Goal: Transaction & Acquisition: Subscribe to service/newsletter

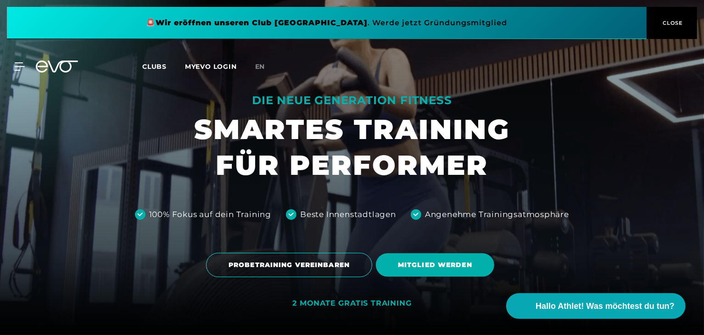
click at [669, 27] on button "CLOSE" at bounding box center [672, 23] width 51 height 32
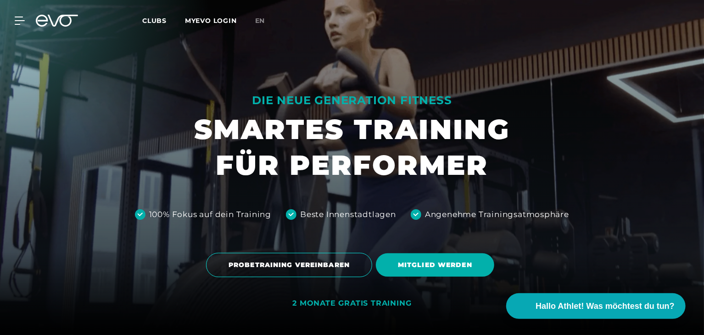
click at [28, 21] on div "MyEVO Login Über EVO Mitgliedschaften Probetraining TAGESPASS EVO Studios [GEOG…" at bounding box center [14, 21] width 32 height 8
click at [22, 21] on icon at bounding box center [21, 20] width 13 height 7
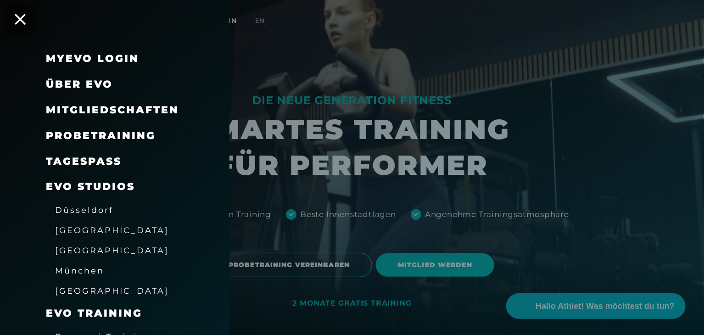
click at [119, 111] on span "Mitgliedschaften" at bounding box center [112, 110] width 133 height 12
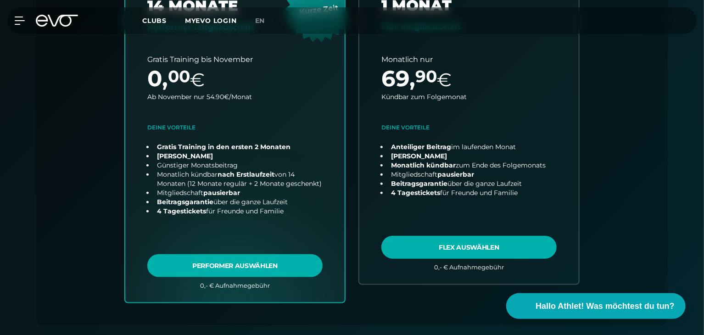
scroll to position [385, 0]
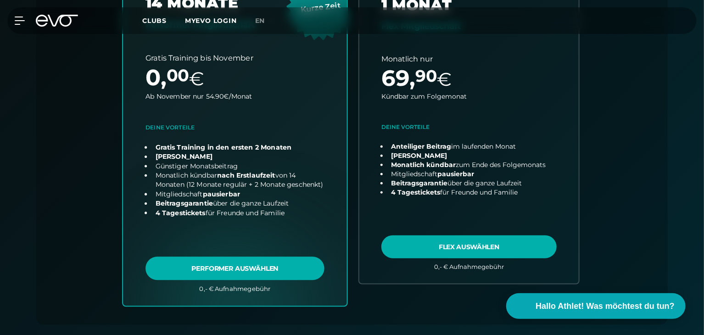
click at [262, 274] on link "choose plan" at bounding box center [235, 124] width 224 height 361
